Goal: Task Accomplishment & Management: Complete application form

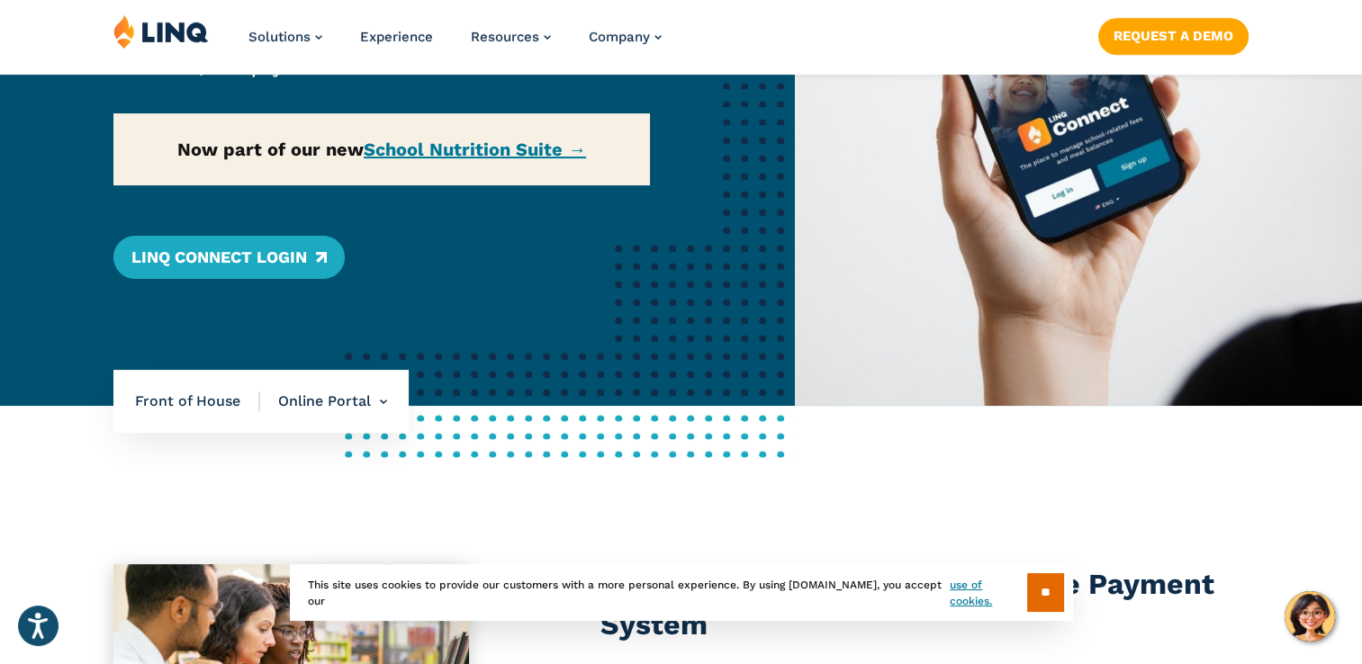
scroll to position [400, 0]
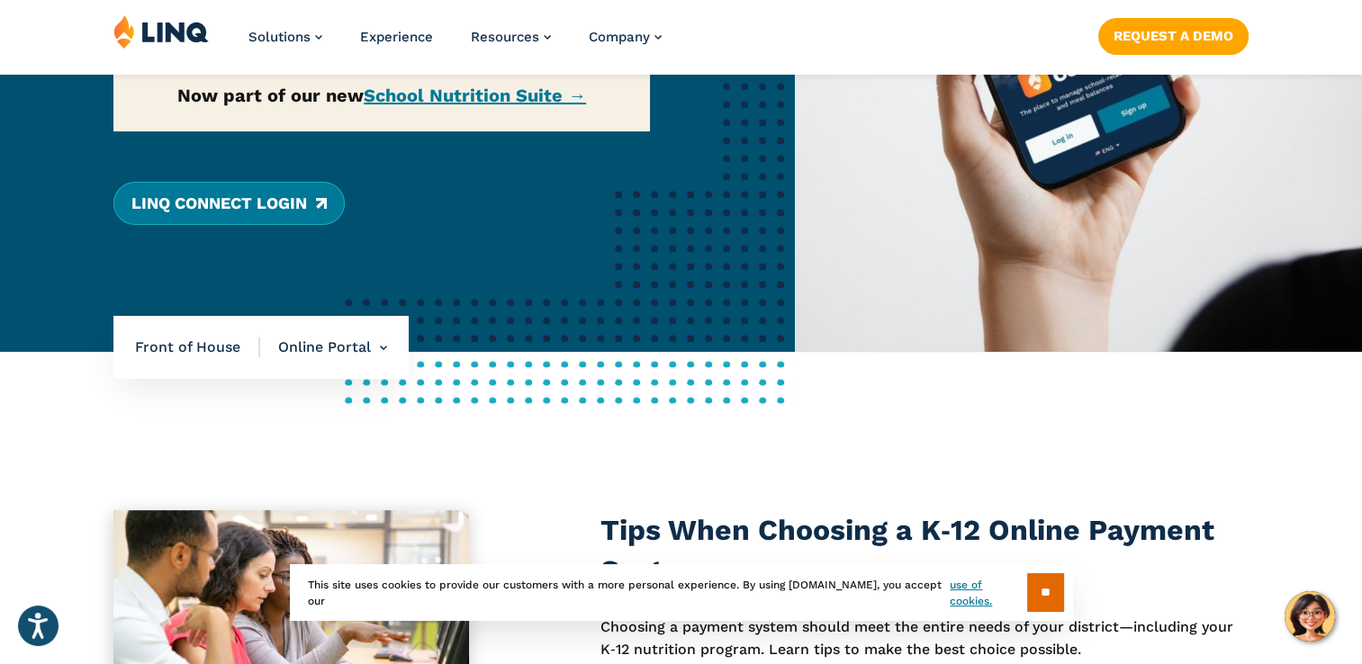
click at [309, 207] on link "LINQ Connect Login" at bounding box center [228, 203] width 231 height 43
click at [1340, 95] on img at bounding box center [1078, 25] width 567 height 653
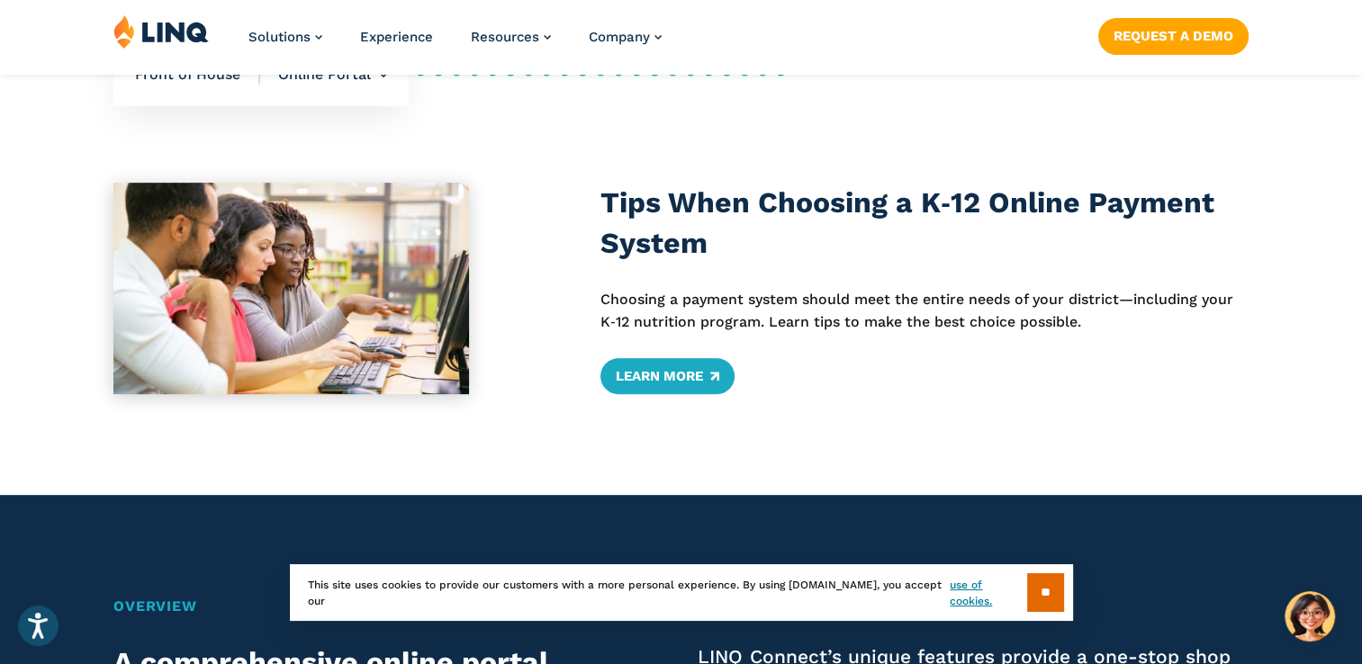
scroll to position [739, 0]
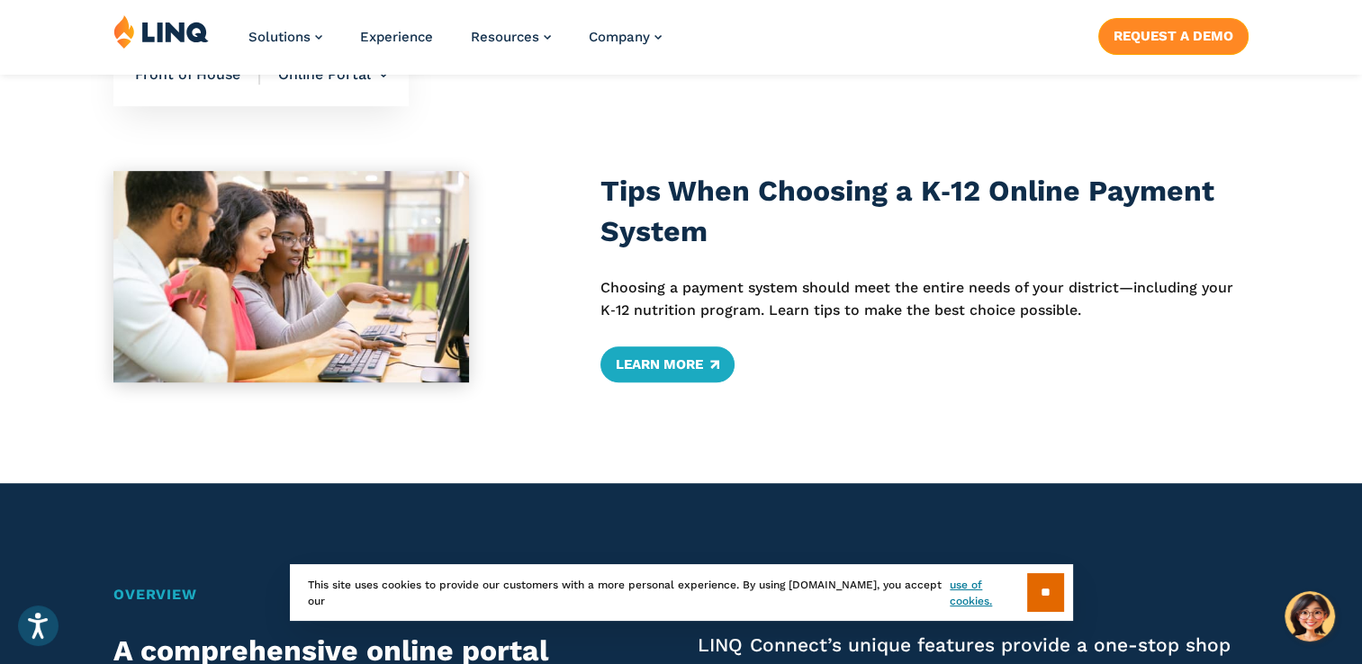
click at [1203, 41] on link "Request a Demo" at bounding box center [1173, 36] width 150 height 36
